Goal: Information Seeking & Learning: Learn about a topic

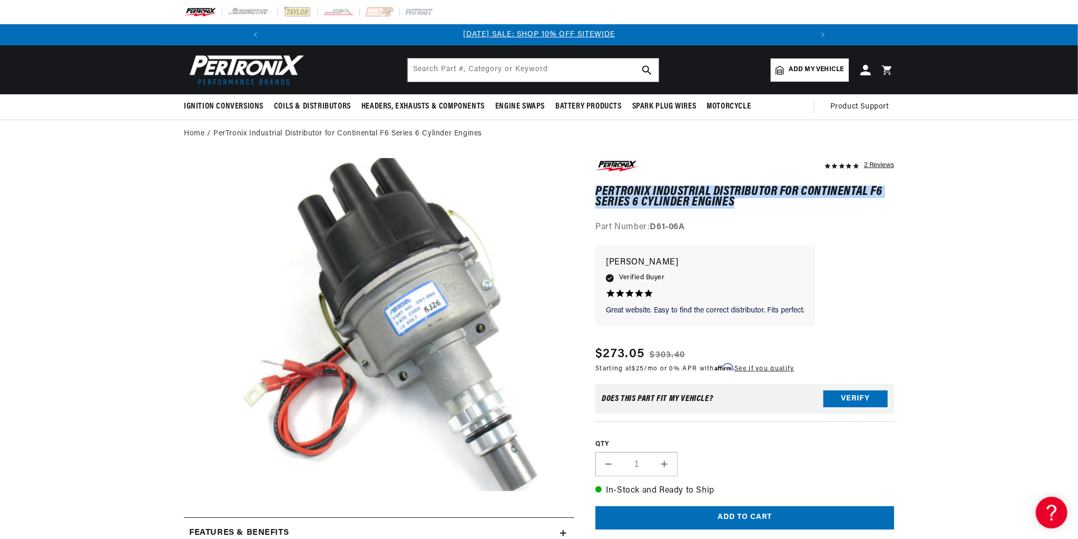
drag, startPoint x: 583, startPoint y: 161, endPoint x: 685, endPoint y: 172, distance: 102.8
click at [685, 187] on h1 "PerTronix Industrial Distributor for Continental F6 Series 6 Cylinder Engines" at bounding box center [745, 198] width 299 height 22
copy h1 "PerTronix Industrial Distributor for Continental F6 Series 6 Cylinder Engines"
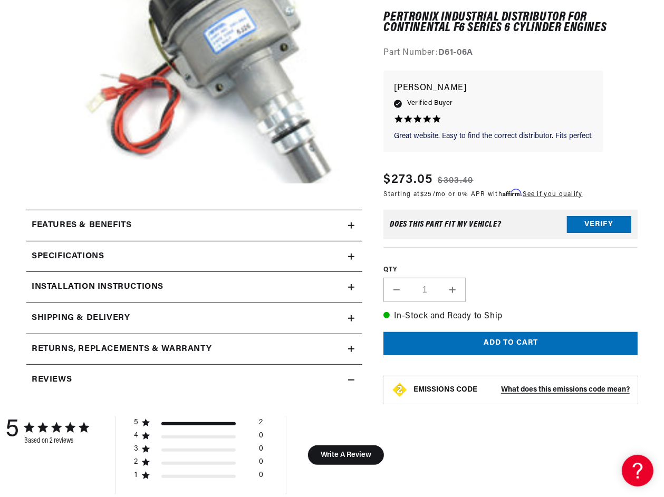
scroll to position [0, 422]
click at [121, 219] on h2 "Features & Benefits" at bounding box center [82, 226] width 100 height 14
